Goal: Check status: Check status

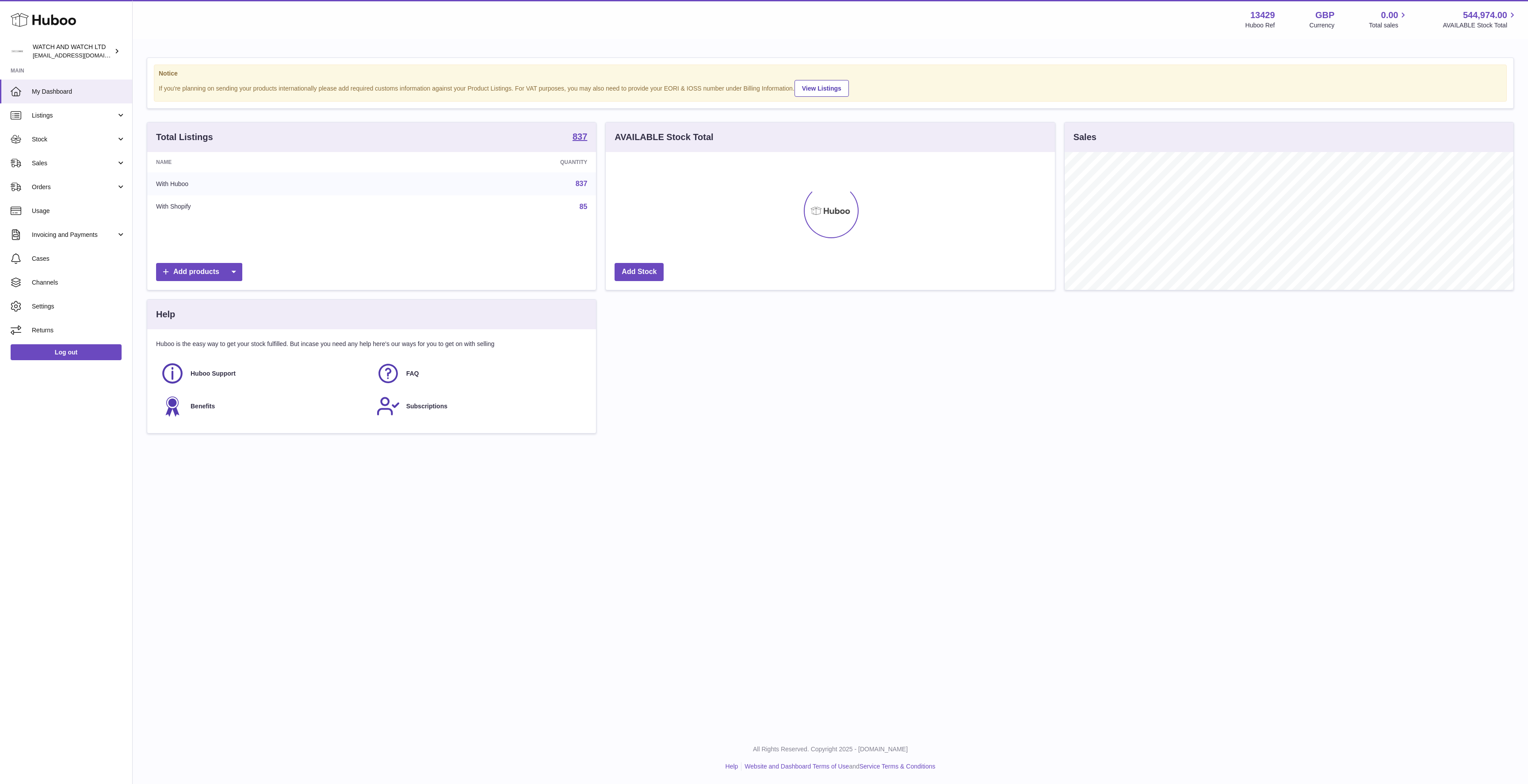
scroll to position [138, 449]
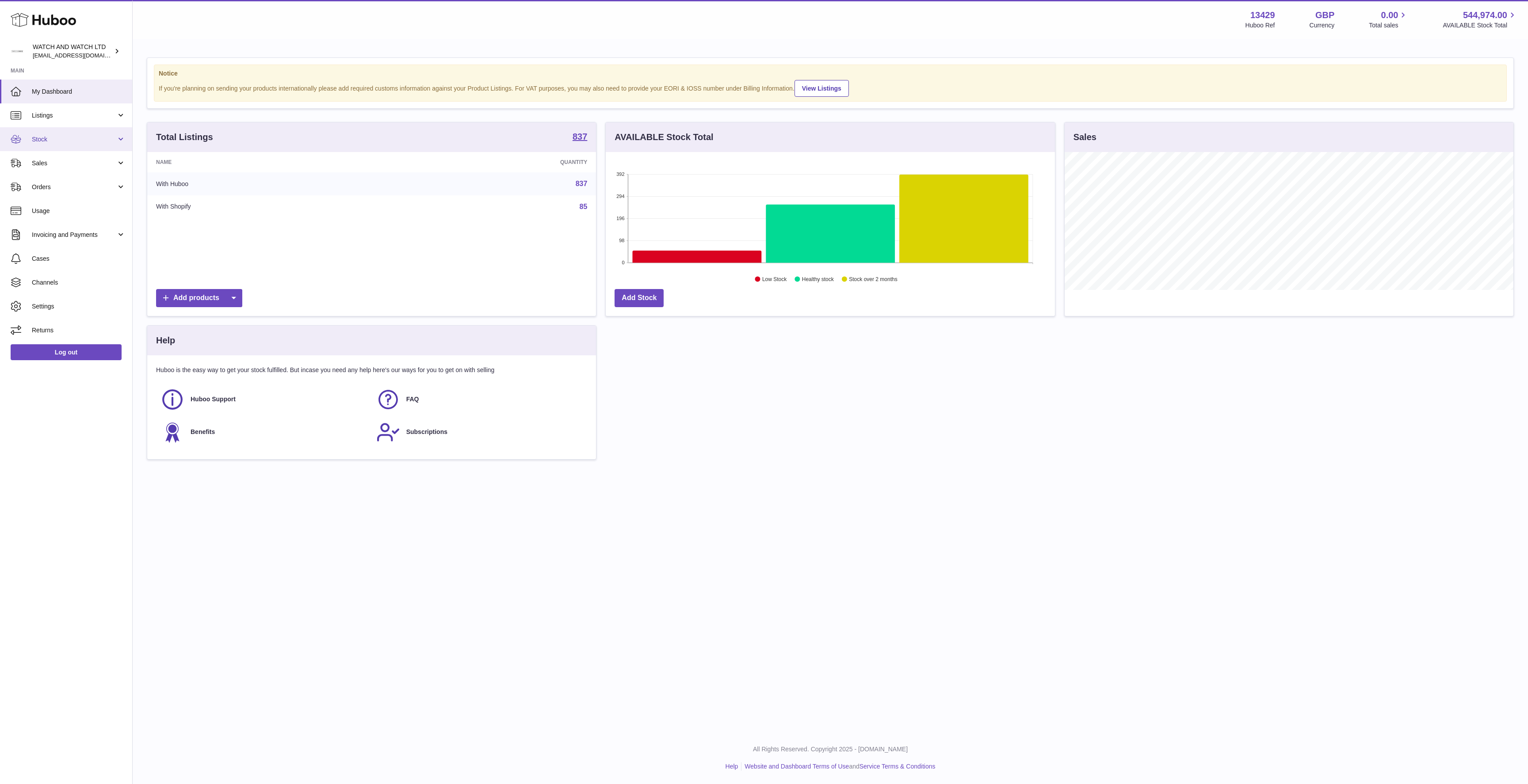
click at [69, 146] on link "Stock" at bounding box center [66, 139] width 132 height 24
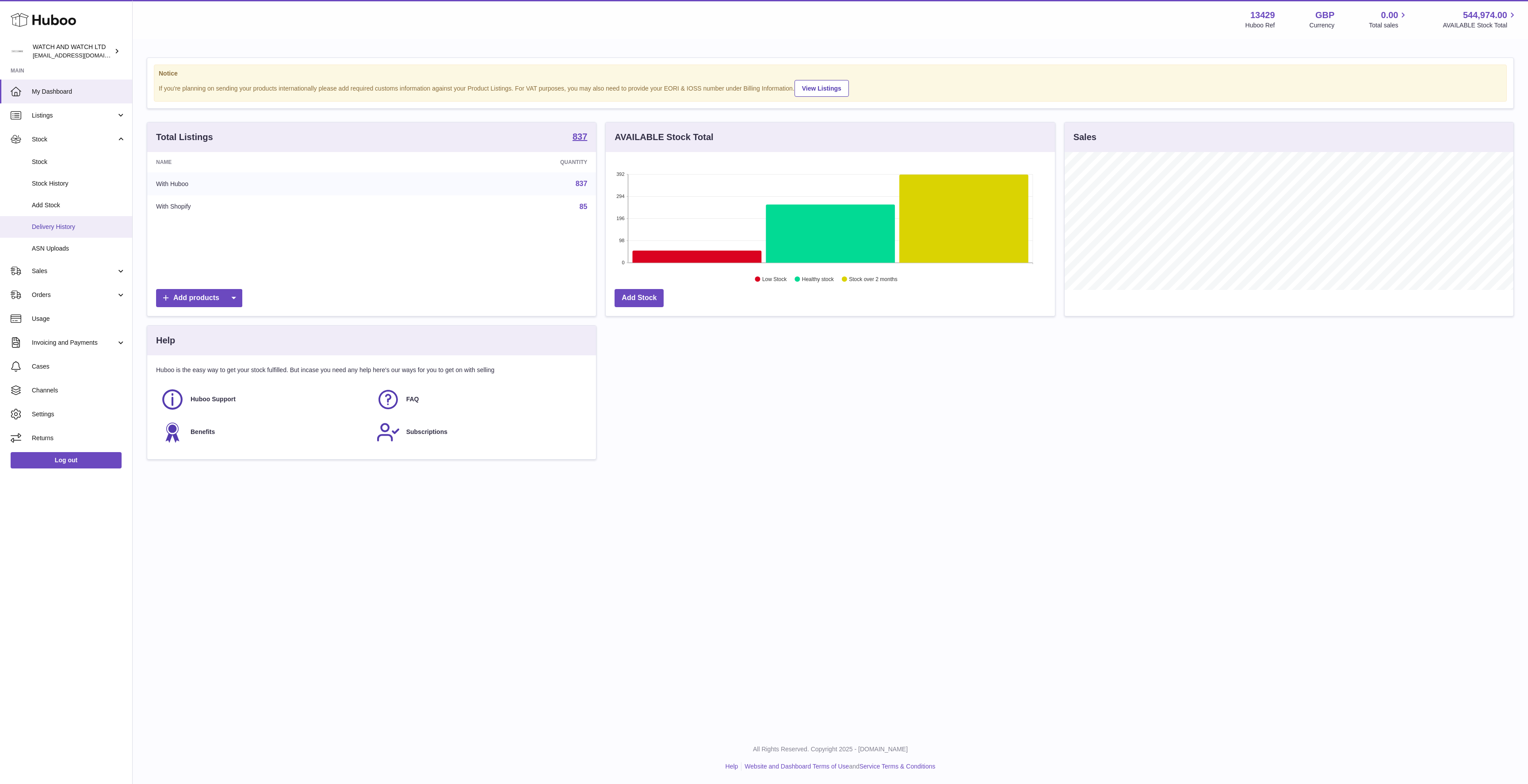
click at [77, 227] on span "Delivery History" at bounding box center [79, 227] width 94 height 8
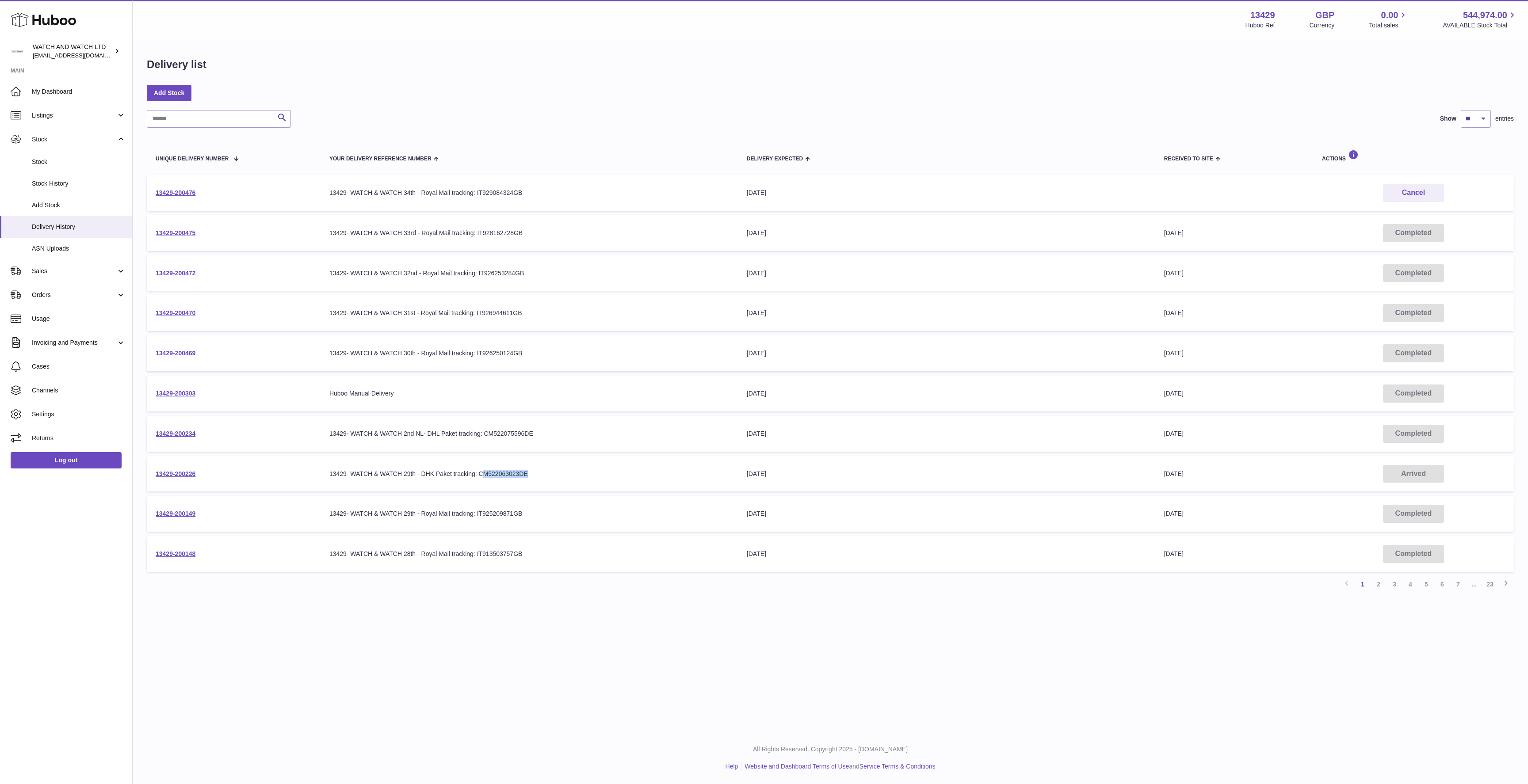
drag, startPoint x: 529, startPoint y: 471, endPoint x: 480, endPoint y: 471, distance: 49.0
click at [480, 471] on div "13429- WATCH & WATCH 29th - DHK Paket tracking: CM522063023DE" at bounding box center [529, 474] width 400 height 8
click at [624, 490] on td "Your Delivery Reference Number 13429- WATCH & WATCH 29th - DHK Paket tracking: …" at bounding box center [529, 474] width 418 height 36
click at [89, 93] on span "My Dashboard" at bounding box center [79, 92] width 94 height 8
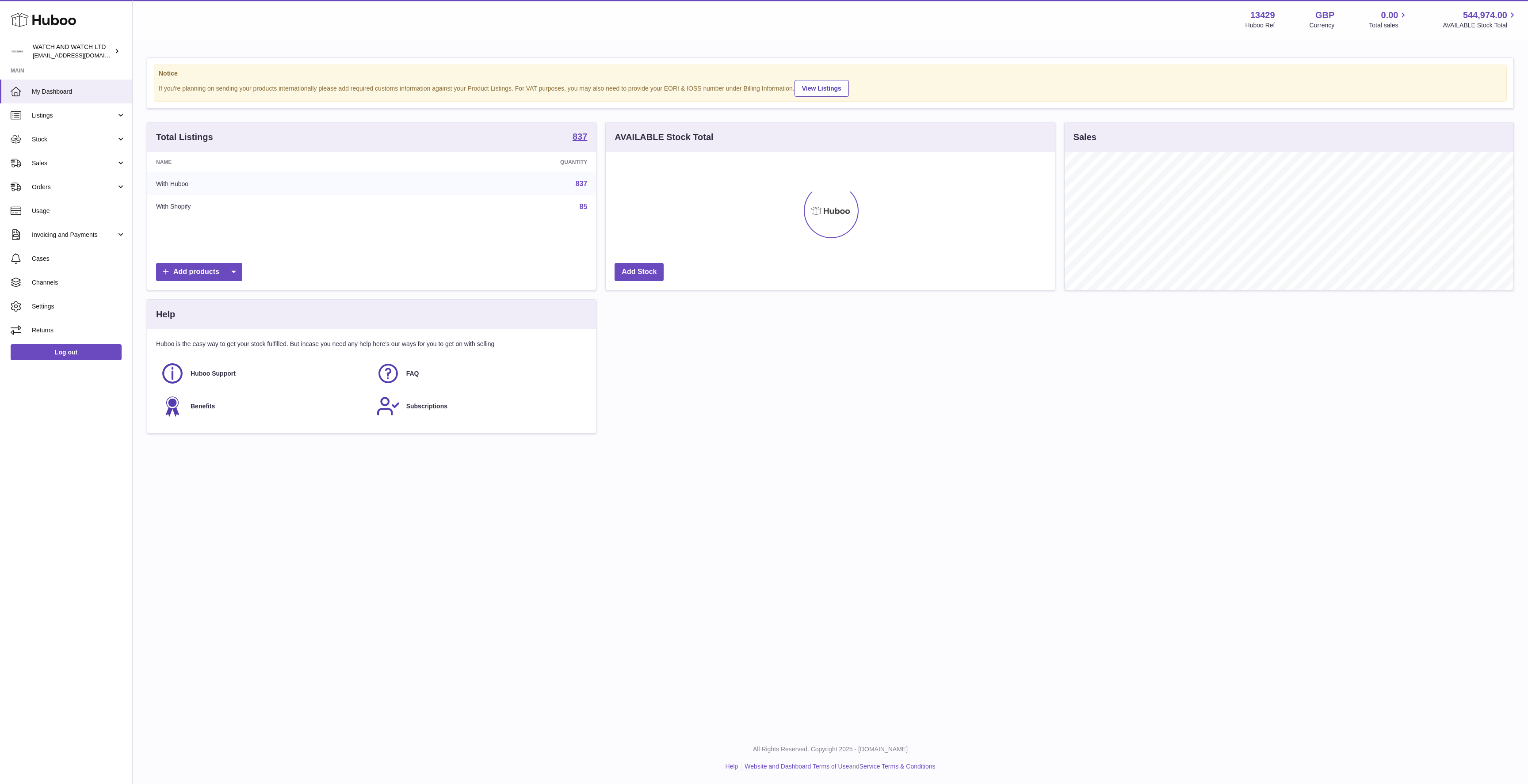
scroll to position [138, 449]
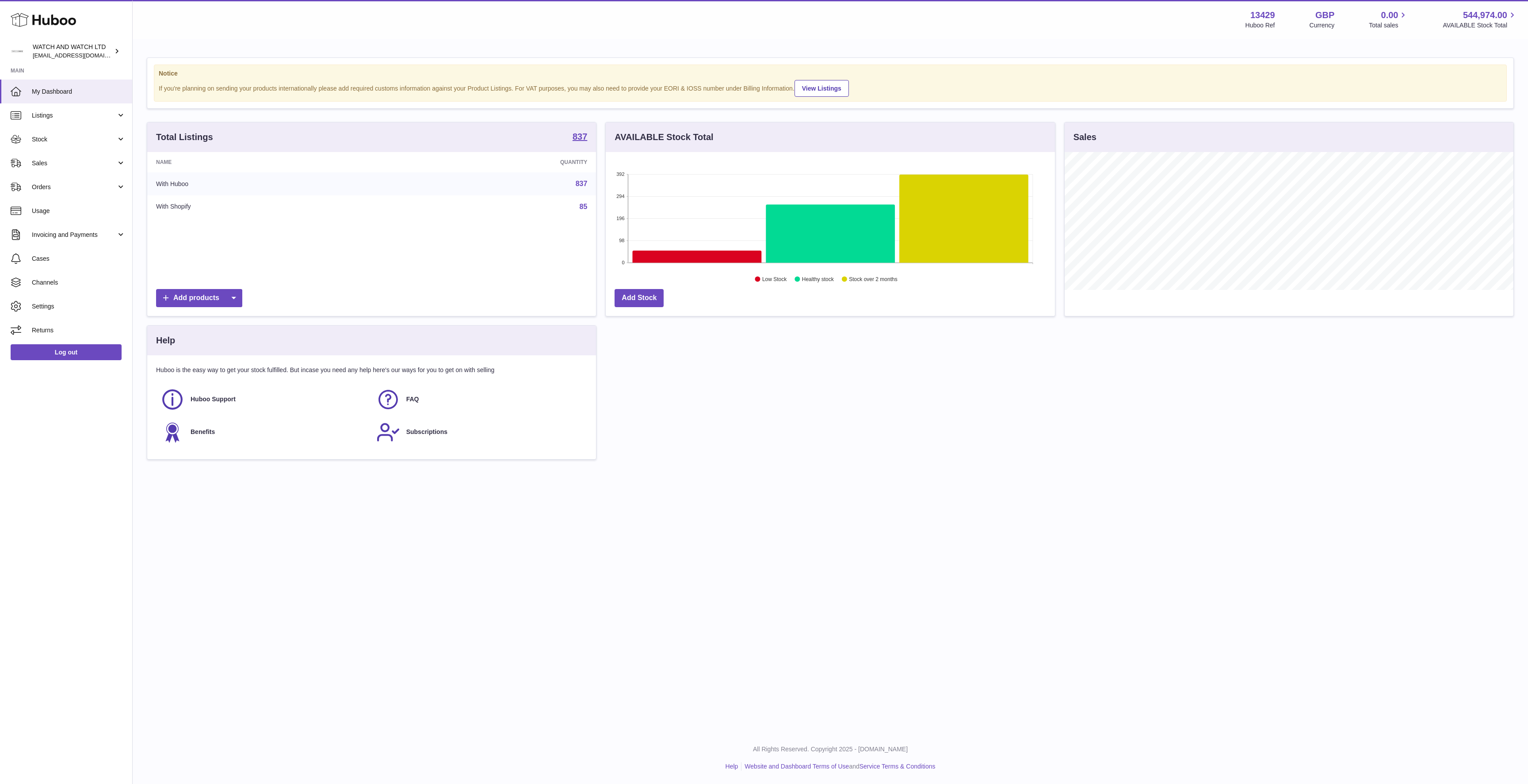
click at [1097, 438] on div "Total Listings 837 Name Quantity With Huboo 837 With Shopify 85 Add products AV…" at bounding box center [830, 295] width 1376 height 346
